Goal: Task Accomplishment & Management: Complete application form

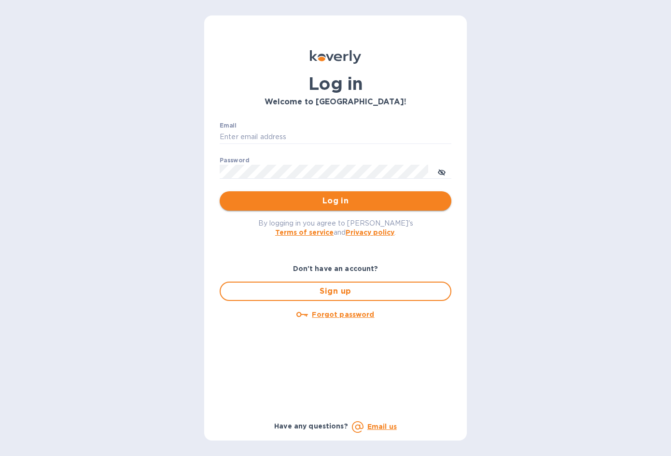
type input "[EMAIL_ADDRESS][DOMAIN_NAME]"
click at [336, 201] on span "Log in" at bounding box center [335, 201] width 216 height 12
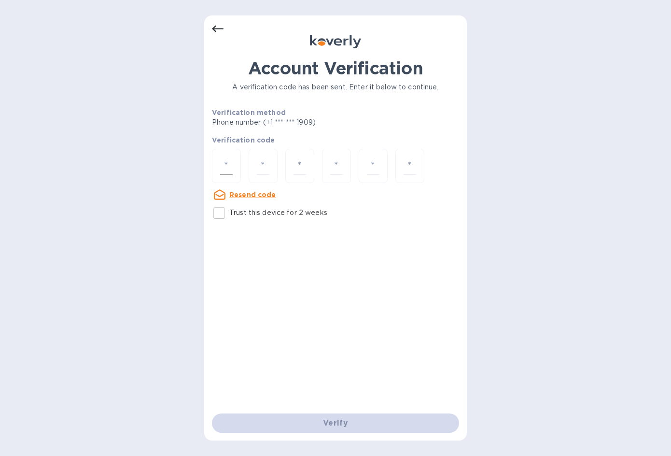
click at [226, 167] on input "number" at bounding box center [226, 166] width 13 height 18
type input "3"
type input "9"
type input "0"
type input "6"
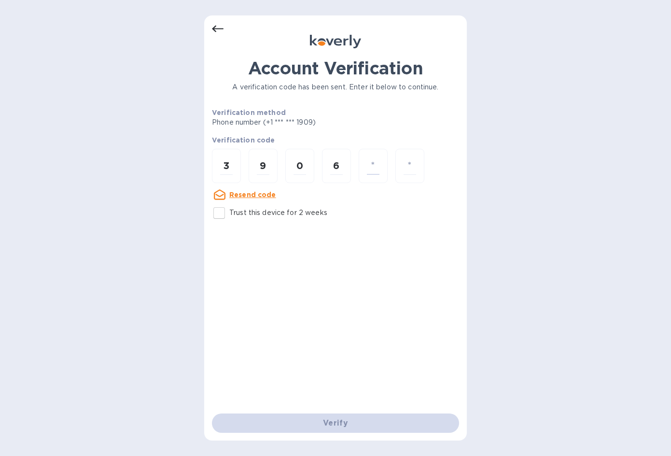
type input "2"
type input "5"
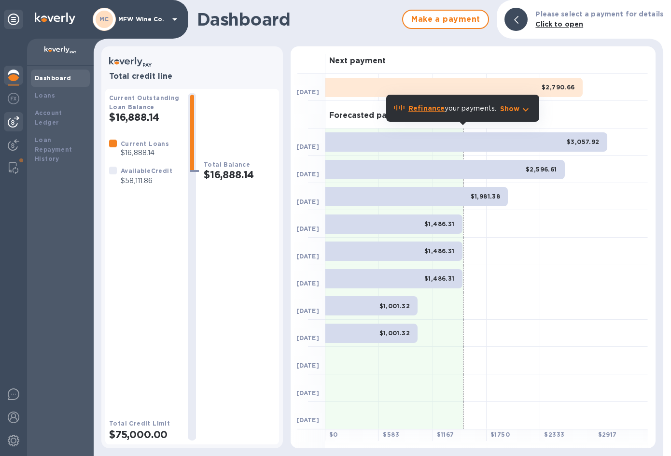
click at [12, 121] on img at bounding box center [14, 122] width 12 height 12
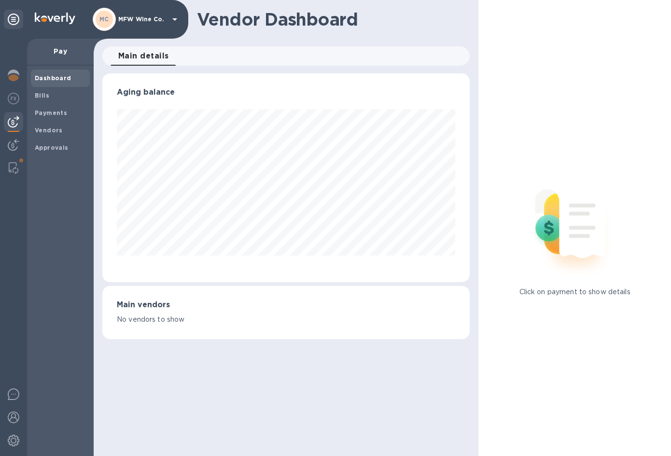
scroll to position [208, 367]
click at [44, 94] on b "Bills" at bounding box center [42, 95] width 14 height 7
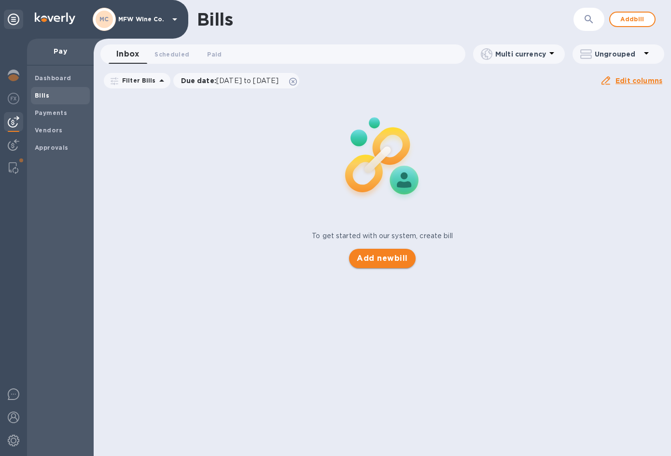
click at [370, 259] on span "Add new bill" at bounding box center [382, 258] width 51 height 12
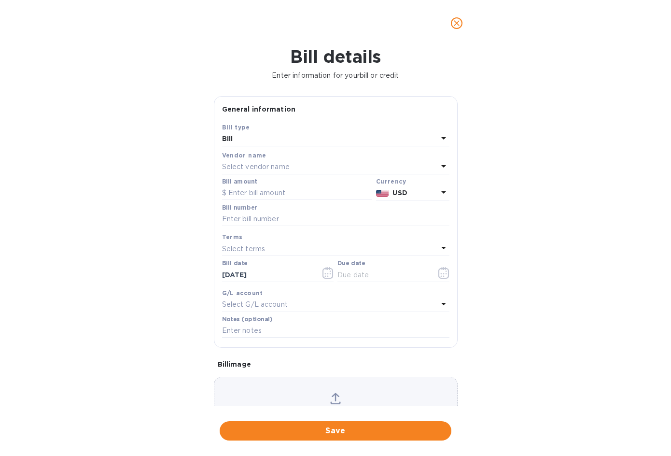
click at [269, 165] on p "Select vendor name" at bounding box center [256, 167] width 68 height 10
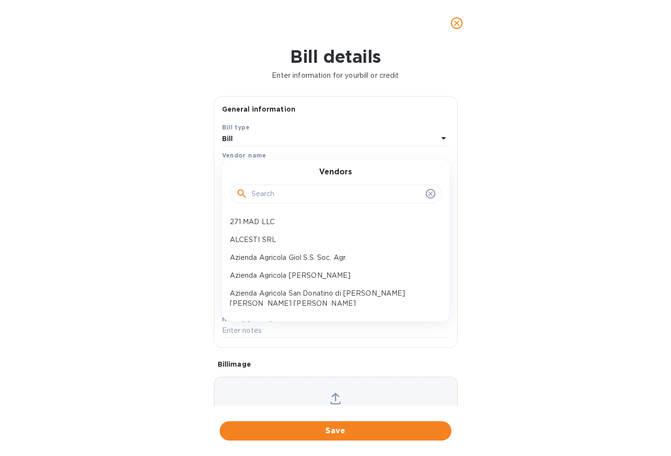
click at [282, 193] on input "text" at bounding box center [336, 194] width 170 height 14
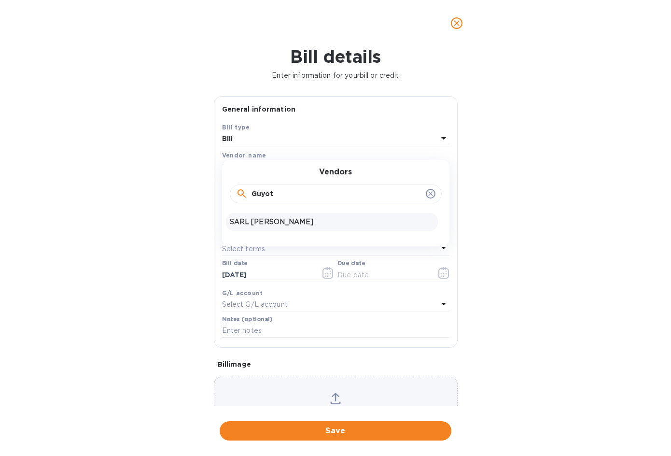
type input "Guyot"
click at [274, 224] on p "SARL [PERSON_NAME]" at bounding box center [332, 222] width 204 height 10
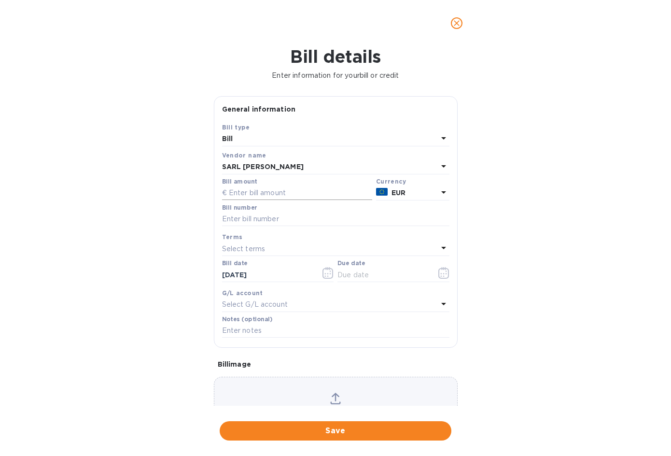
click at [270, 190] on input "text" at bounding box center [297, 193] width 150 height 14
click at [306, 188] on input "text" at bounding box center [297, 193] width 150 height 14
type input "7,507.50"
click at [262, 220] on input "text" at bounding box center [335, 219] width 227 height 14
type input "567"
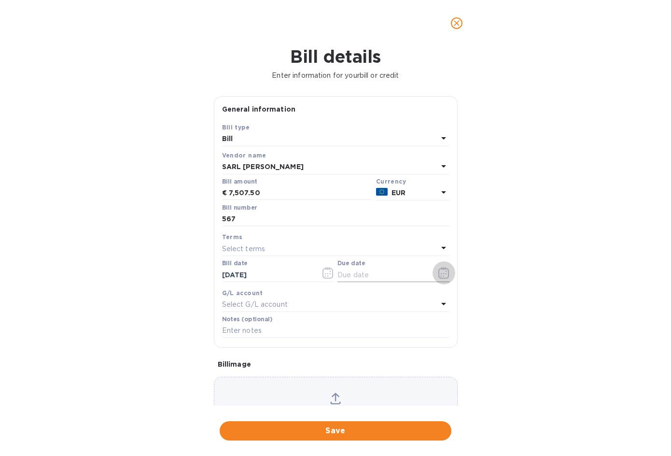
click at [438, 276] on icon "button" at bounding box center [443, 273] width 11 height 12
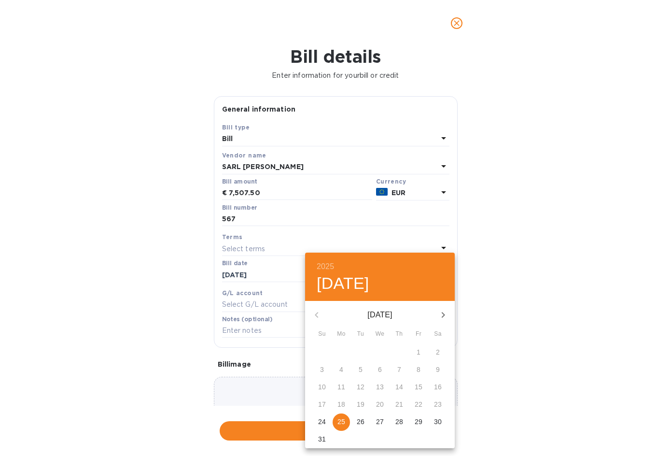
click at [341, 419] on p "25" at bounding box center [341, 421] width 8 height 10
type input "[DATE]"
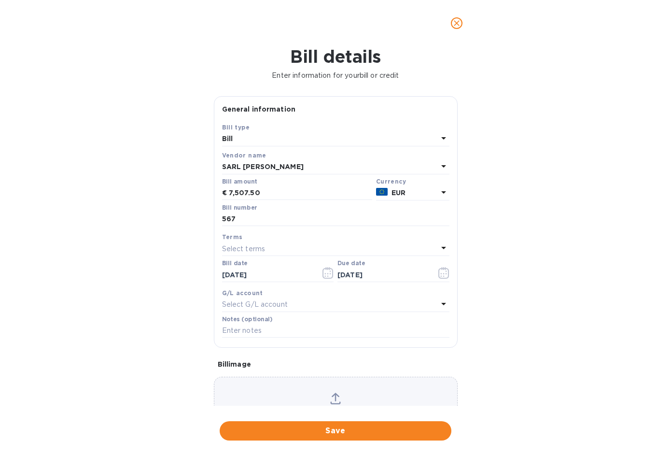
click at [273, 305] on p "Select G/L account" at bounding box center [255, 304] width 66 height 10
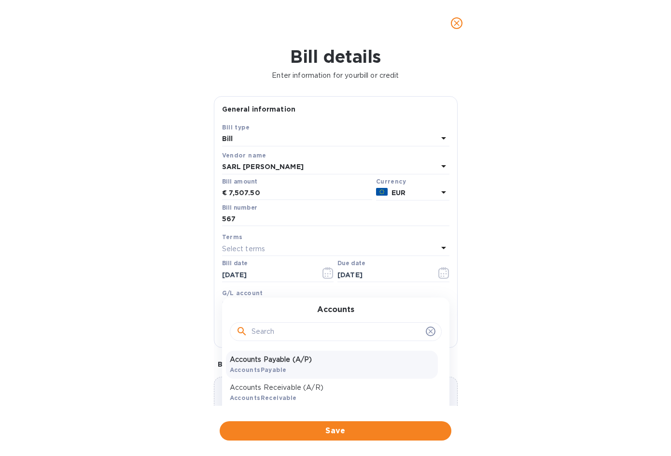
click at [263, 365] on div "Accounts Payable (A/P) AccountsPayable" at bounding box center [332, 364] width 212 height 28
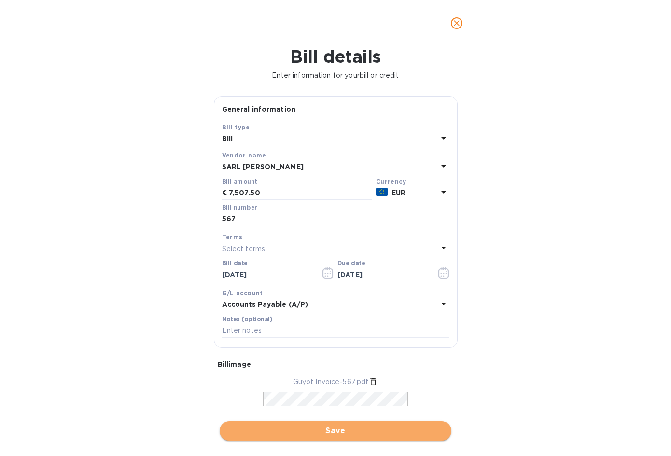
click at [337, 430] on span "Save" at bounding box center [335, 431] width 216 height 12
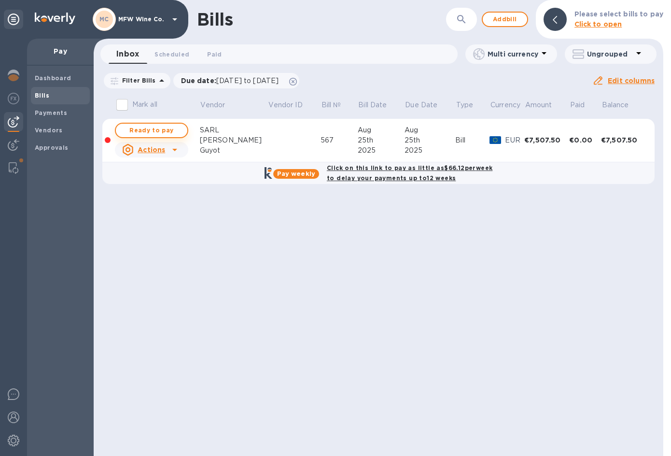
click at [154, 128] on span "Ready to pay" at bounding box center [152, 130] width 56 height 12
checkbox input "true"
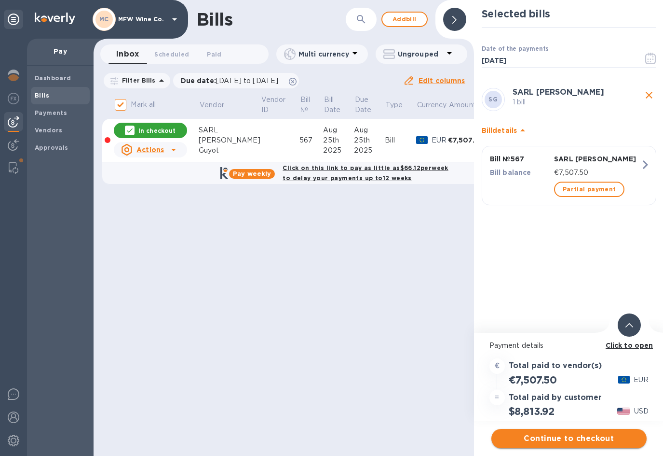
click at [577, 438] on span "Continue to checkout" at bounding box center [569, 438] width 140 height 12
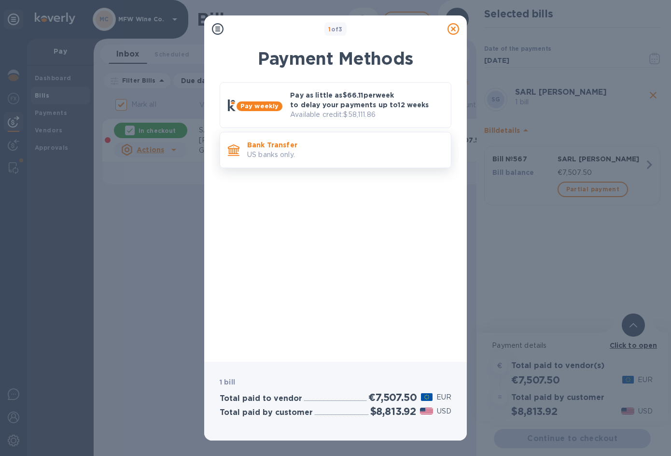
click at [296, 148] on p "Bank Transfer" at bounding box center [345, 145] width 196 height 10
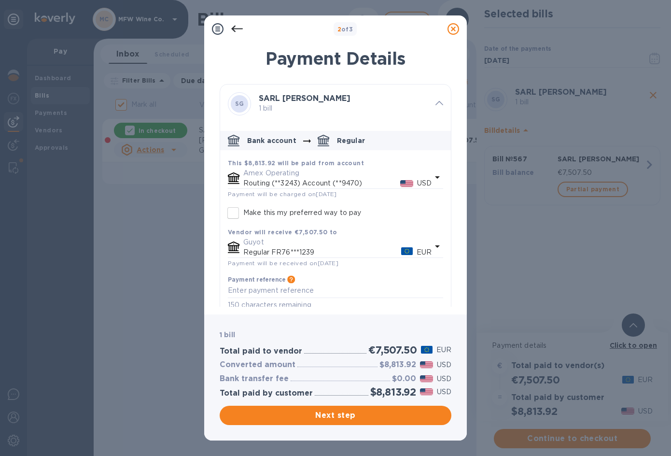
click at [287, 178] on p "Routing (**3243) Account (**9470)" at bounding box center [321, 183] width 157 height 10
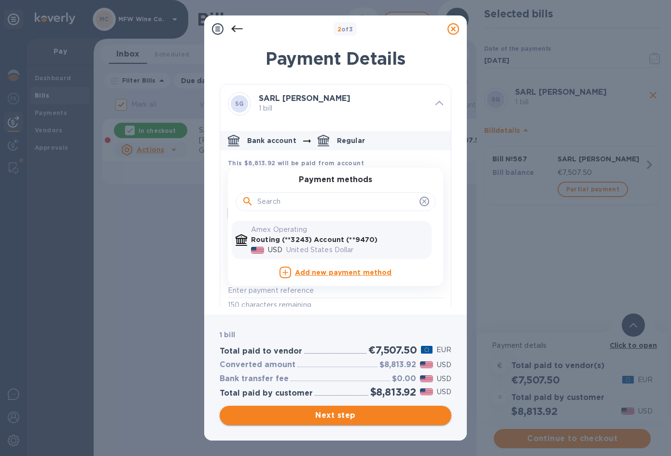
click at [309, 413] on span "Next step" at bounding box center [335, 415] width 216 height 12
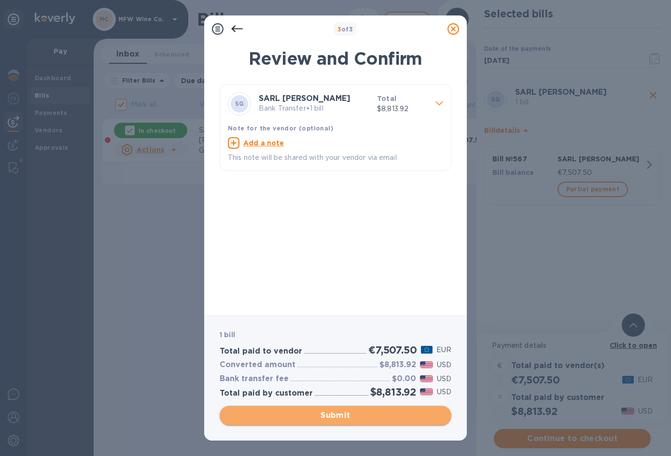
click at [348, 417] on span "Submit" at bounding box center [335, 415] width 216 height 12
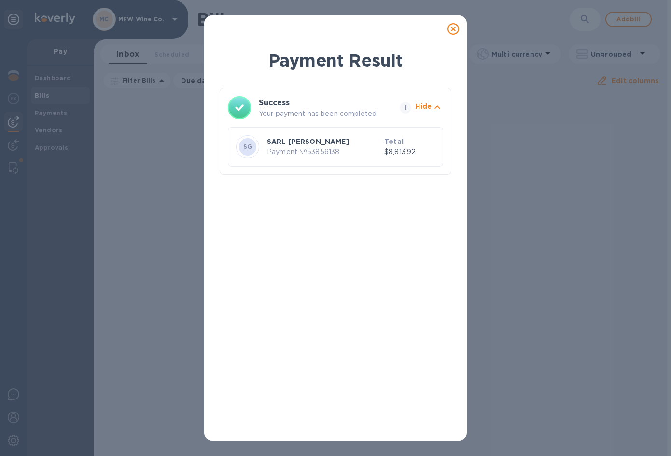
click at [453, 26] on icon at bounding box center [453, 29] width 12 height 12
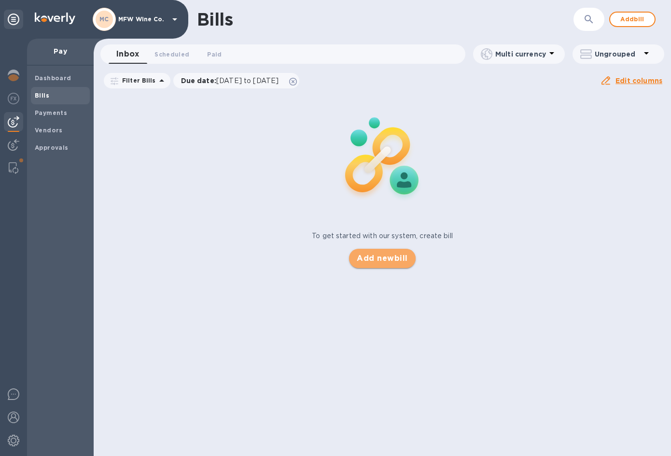
click at [377, 255] on span "Add new bill" at bounding box center [382, 258] width 51 height 12
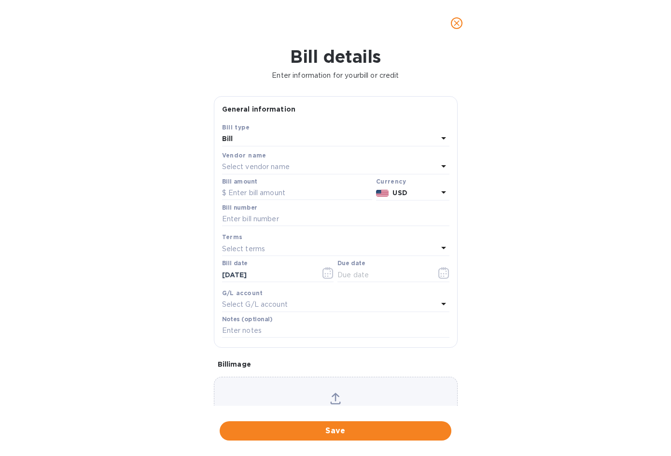
click at [258, 165] on p "Select vendor name" at bounding box center [256, 167] width 68 height 10
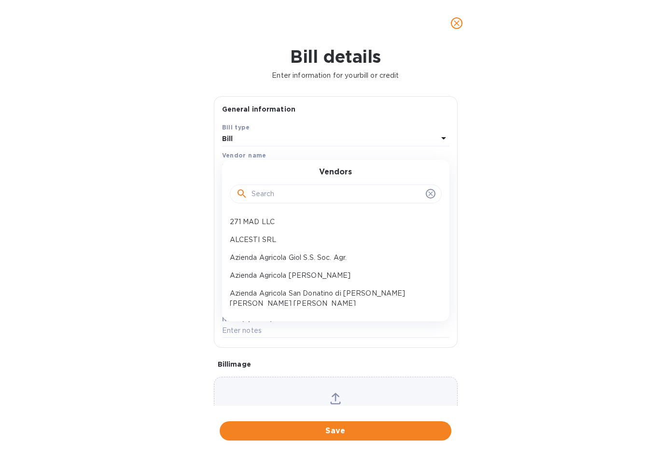
click at [273, 195] on input "text" at bounding box center [336, 194] width 170 height 14
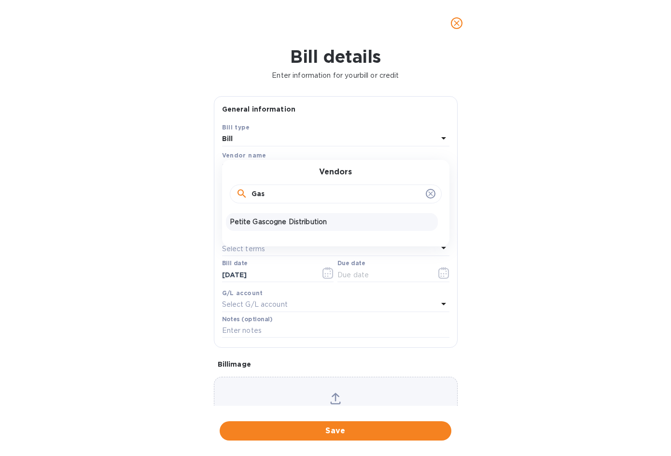
type input "Gas"
click at [292, 224] on p "Petite Gascogne Distribution" at bounding box center [332, 222] width 204 height 10
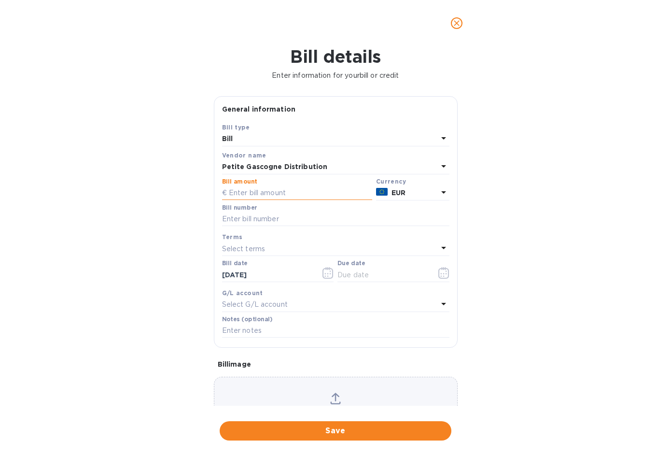
click at [276, 194] on input "text" at bounding box center [297, 193] width 150 height 14
type input "2,173.25"
click at [264, 221] on input "text" at bounding box center [335, 219] width 227 height 14
paste input "20250500203"
type input "20250500203"
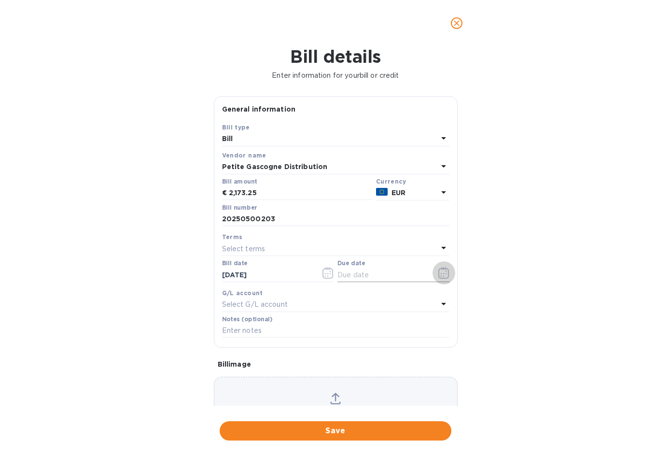
click at [441, 276] on icon "button" at bounding box center [443, 273] width 11 height 12
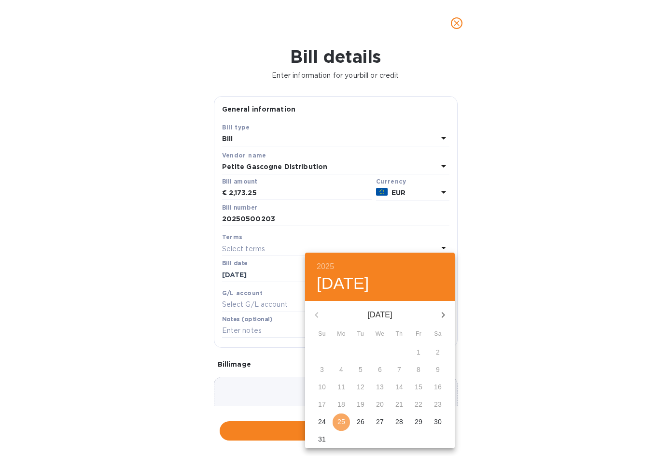
click at [341, 419] on p "25" at bounding box center [341, 421] width 8 height 10
type input "[DATE]"
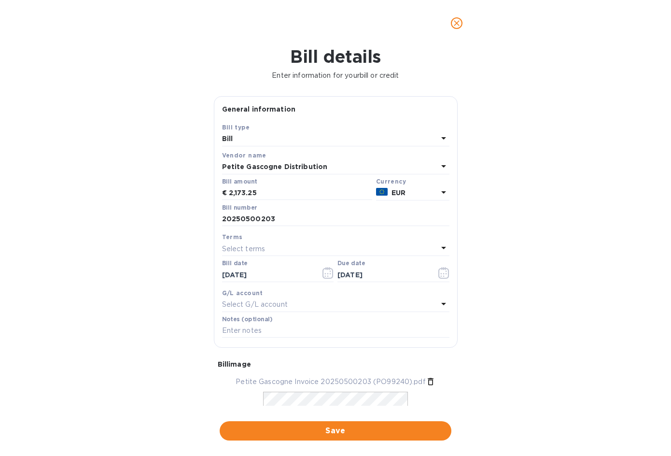
click at [277, 307] on p "Select G/L account" at bounding box center [255, 304] width 66 height 10
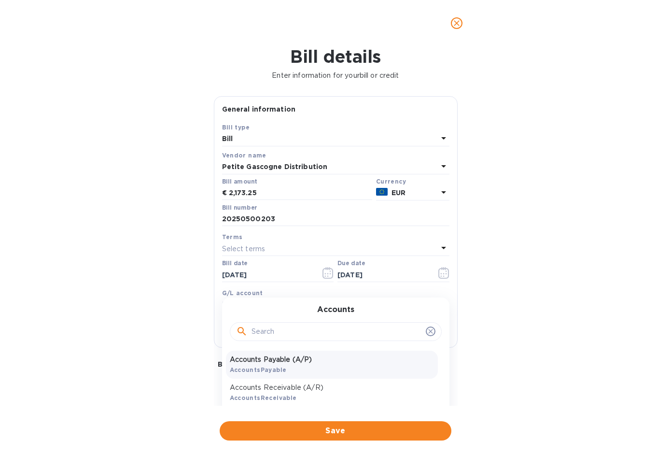
click at [278, 361] on p "Accounts Payable (A/P)" at bounding box center [332, 359] width 204 height 10
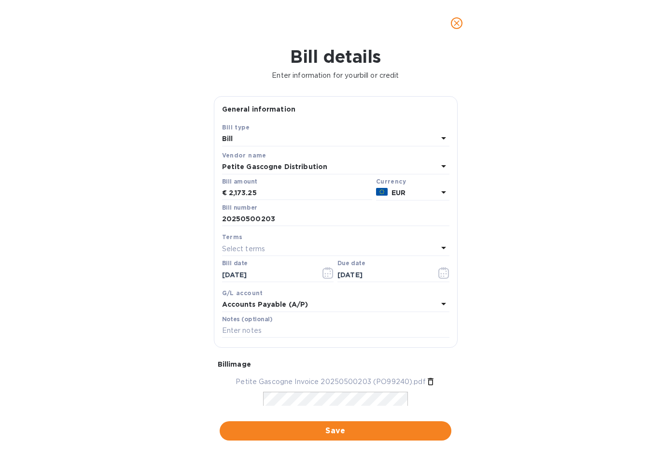
click at [530, 307] on div "Bill details Enter information for your bill or credit General information Save…" at bounding box center [335, 250] width 671 height 409
click at [344, 428] on span "Save" at bounding box center [335, 431] width 216 height 12
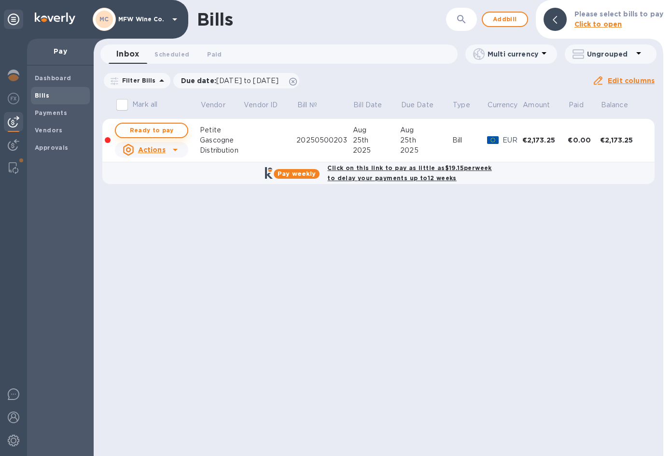
click at [152, 127] on span "Ready to pay" at bounding box center [152, 130] width 56 height 12
checkbox input "true"
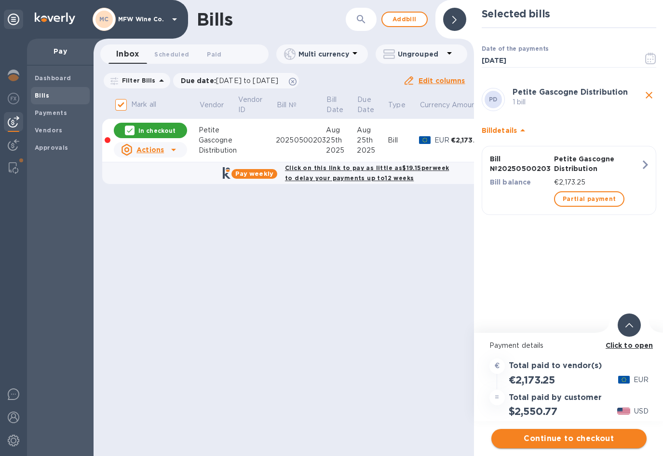
click at [563, 439] on span "Continue to checkout" at bounding box center [569, 438] width 140 height 12
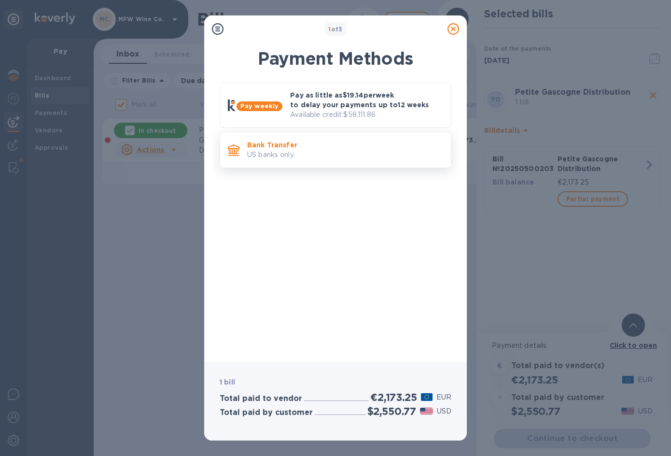
click at [274, 147] on p "Bank Transfer" at bounding box center [345, 145] width 196 height 10
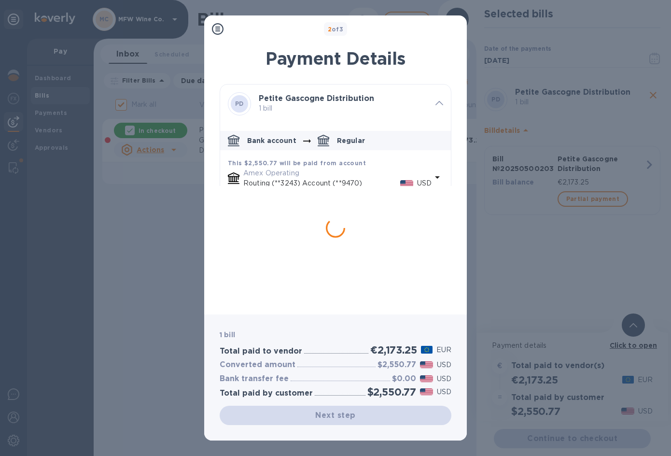
click at [274, 177] on p "Amex Operating" at bounding box center [337, 173] width 188 height 10
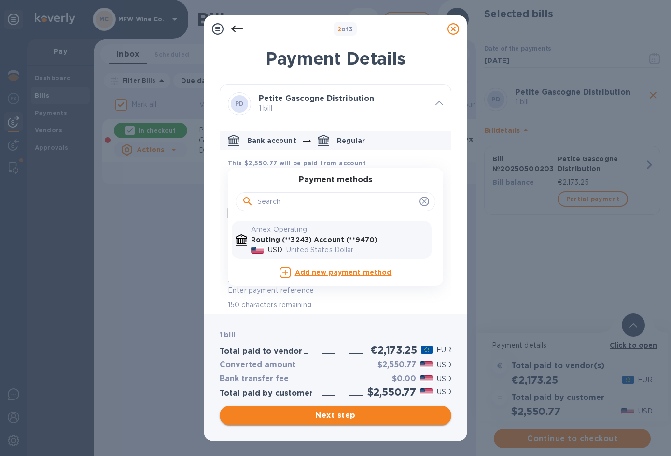
click at [327, 413] on span "Next step" at bounding box center [335, 415] width 216 height 12
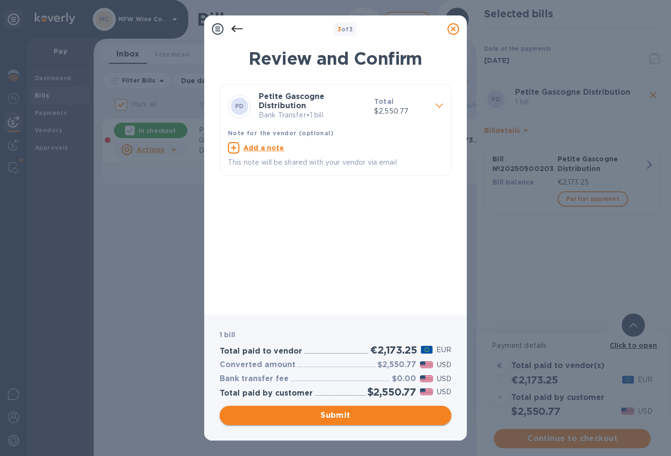
click at [341, 409] on span "Submit" at bounding box center [335, 415] width 216 height 12
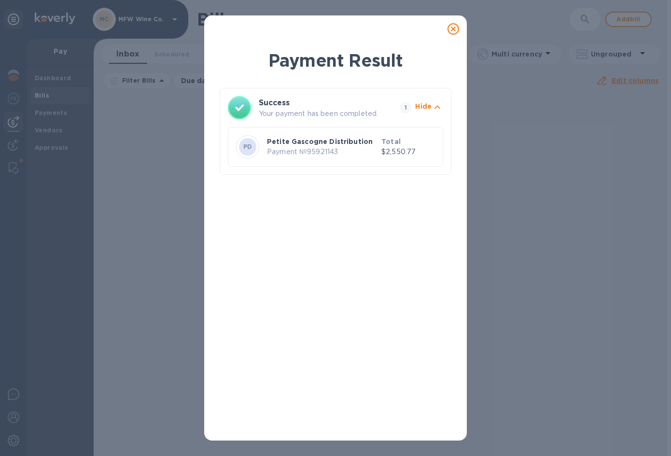
click at [452, 30] on icon at bounding box center [453, 29] width 12 height 12
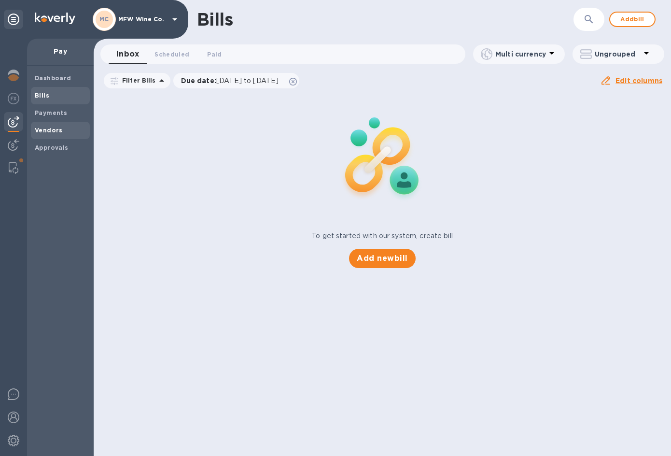
click at [51, 128] on b "Vendors" at bounding box center [49, 129] width 28 height 7
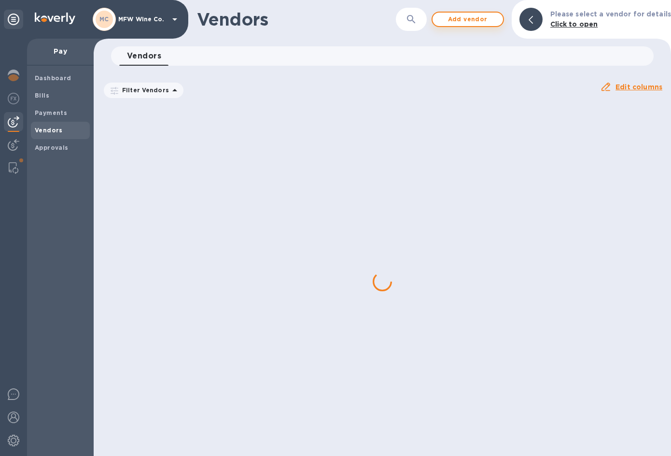
click at [475, 19] on span "Add vendor" at bounding box center [467, 20] width 55 height 12
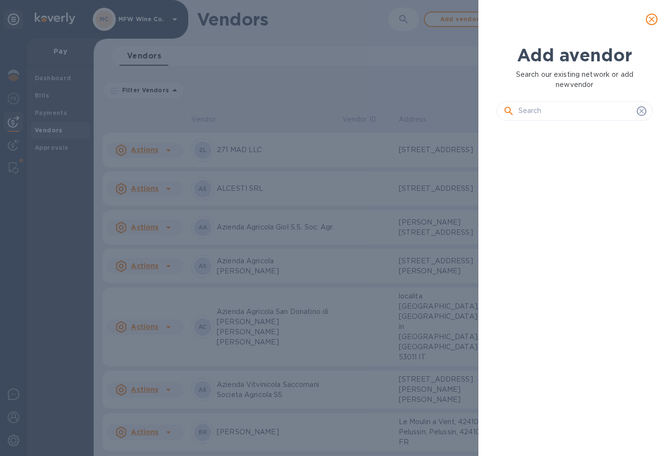
scroll to position [294, 160]
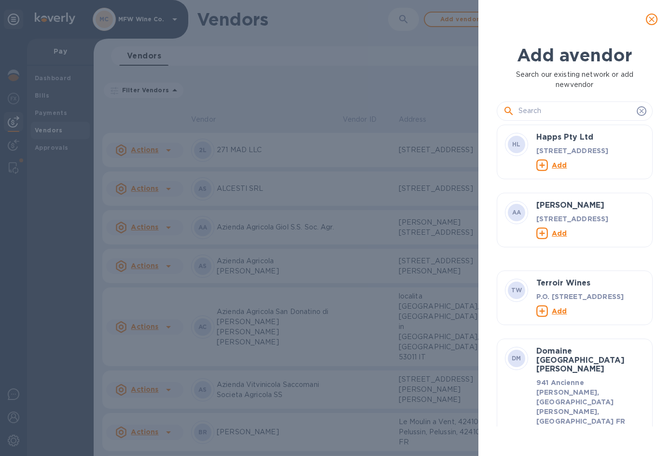
click at [546, 110] on input "text" at bounding box center [575, 111] width 114 height 14
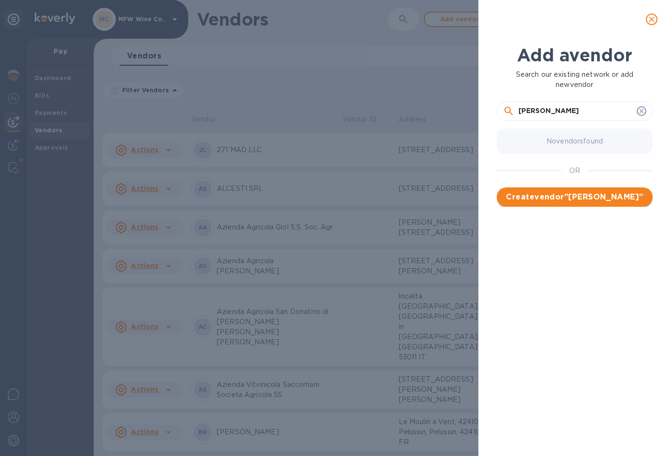
type input "[PERSON_NAME]"
click at [576, 194] on span "Create vendor " [PERSON_NAME] "" at bounding box center [574, 197] width 140 height 12
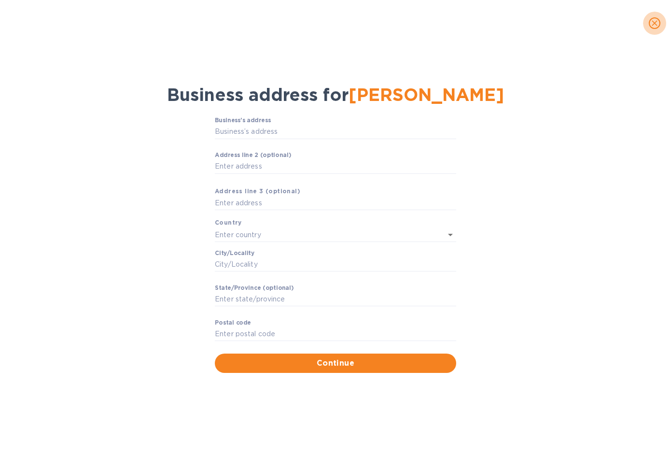
click at [647, 21] on button "close" at bounding box center [654, 23] width 23 height 23
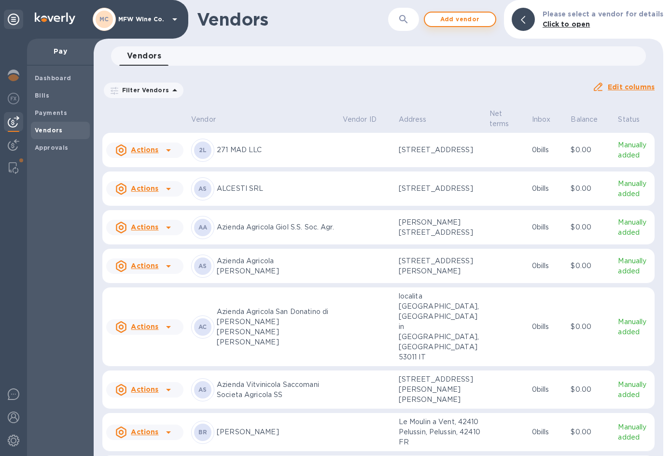
click at [477, 20] on span "Add vendor" at bounding box center [459, 20] width 55 height 12
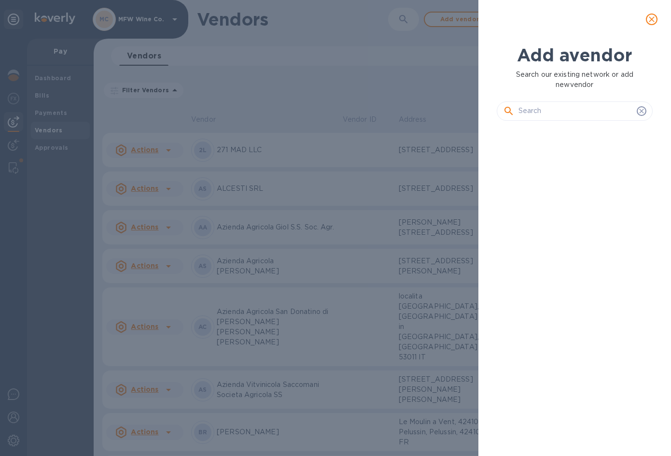
click at [534, 109] on input "text" at bounding box center [575, 111] width 114 height 14
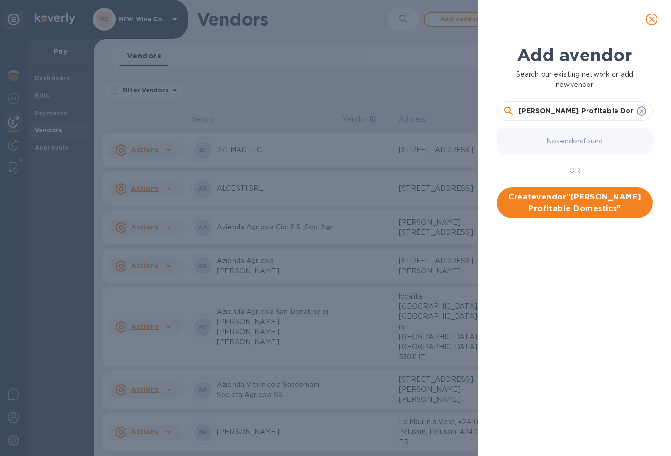
type input "[PERSON_NAME] Profitable Domestics"
click at [552, 200] on span "Create vendor " [PERSON_NAME] Profitable Domestics "" at bounding box center [574, 202] width 140 height 23
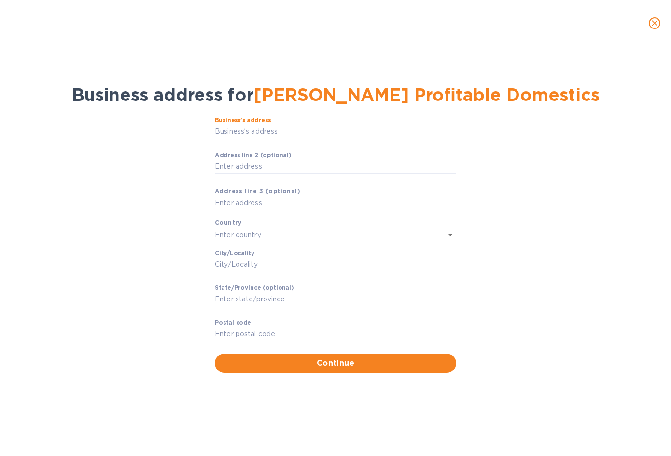
click at [246, 136] on input "Business’s аddress" at bounding box center [335, 131] width 241 height 14
click at [656, 22] on icon "close" at bounding box center [654, 23] width 6 height 6
